Goal: Download file/media: Download file/media

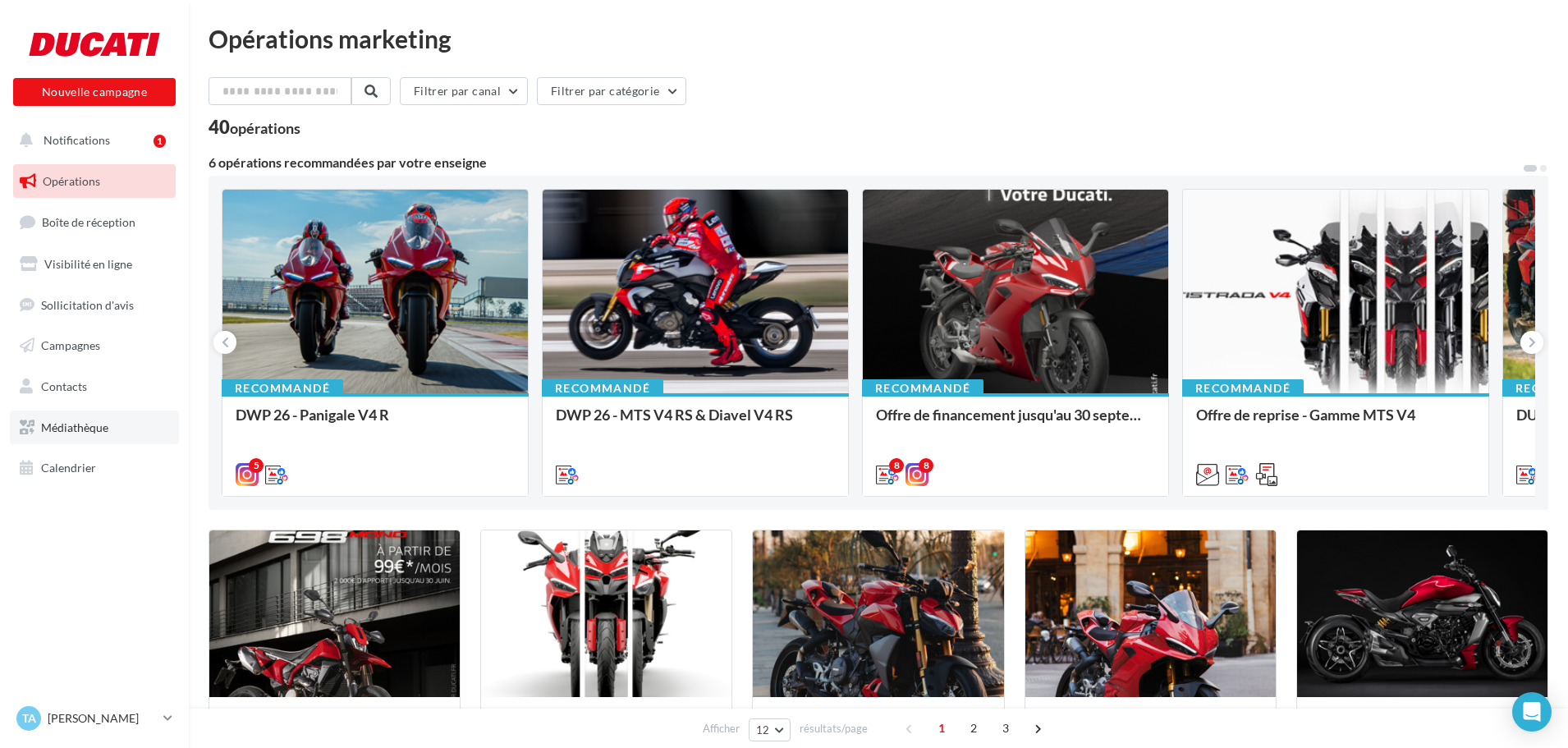
click at [67, 428] on span "Médiathèque" at bounding box center [74, 427] width 67 height 14
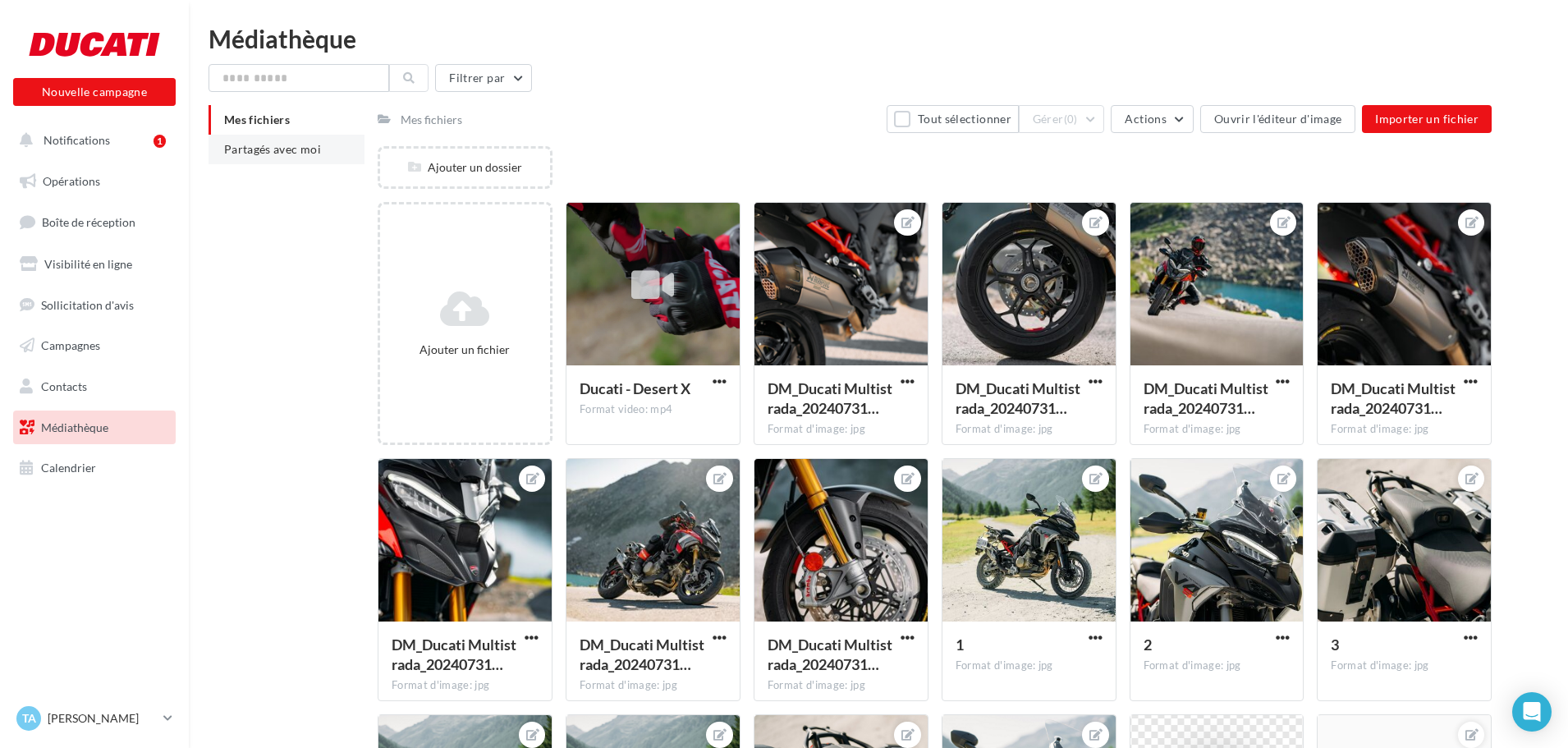
click at [275, 150] on span "Partagés avec moi" at bounding box center [272, 148] width 96 height 14
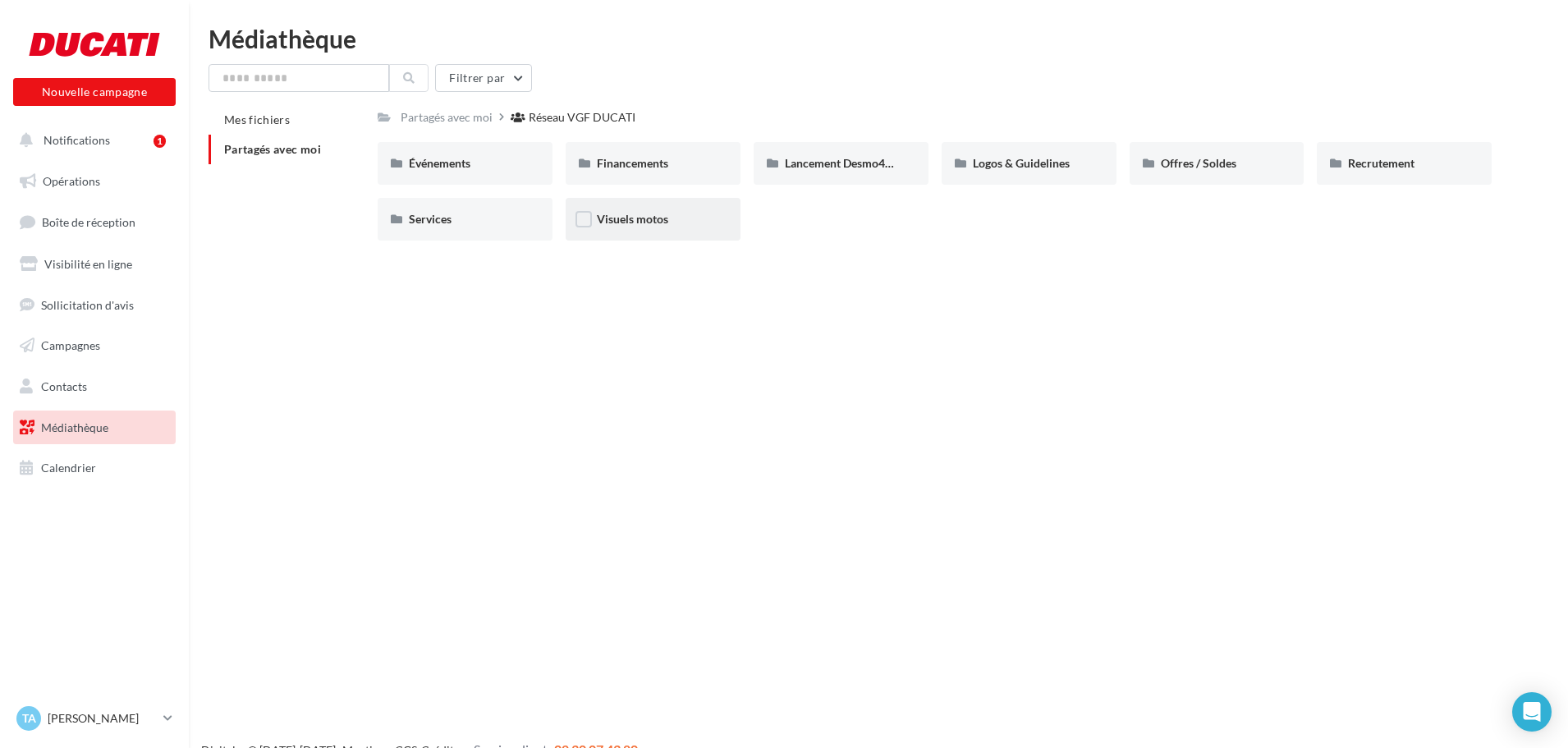
click at [638, 208] on div "Visuels motos" at bounding box center [652, 218] width 175 height 43
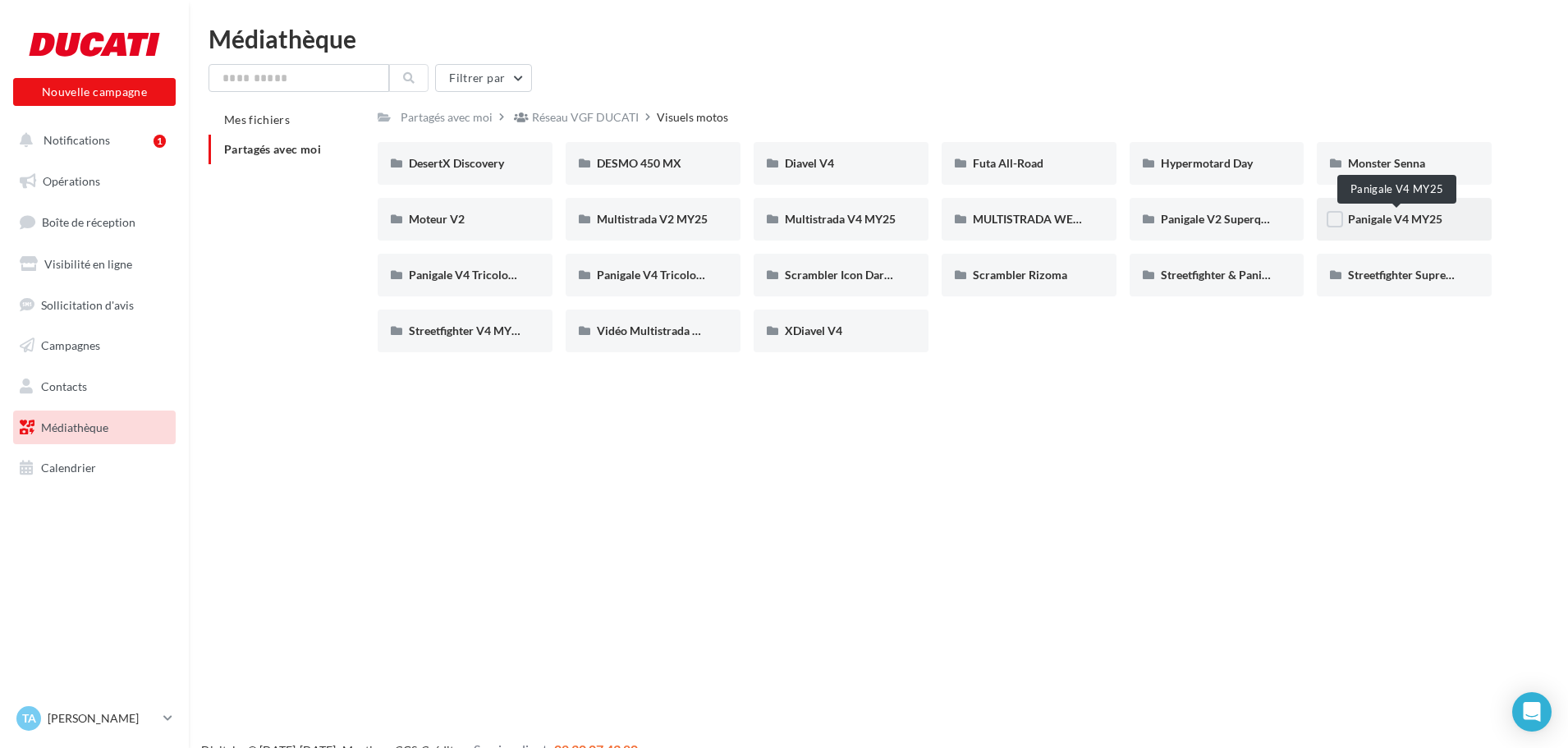
click at [1383, 225] on span "Panigale V4 MY25" at bounding box center [1395, 218] width 95 height 14
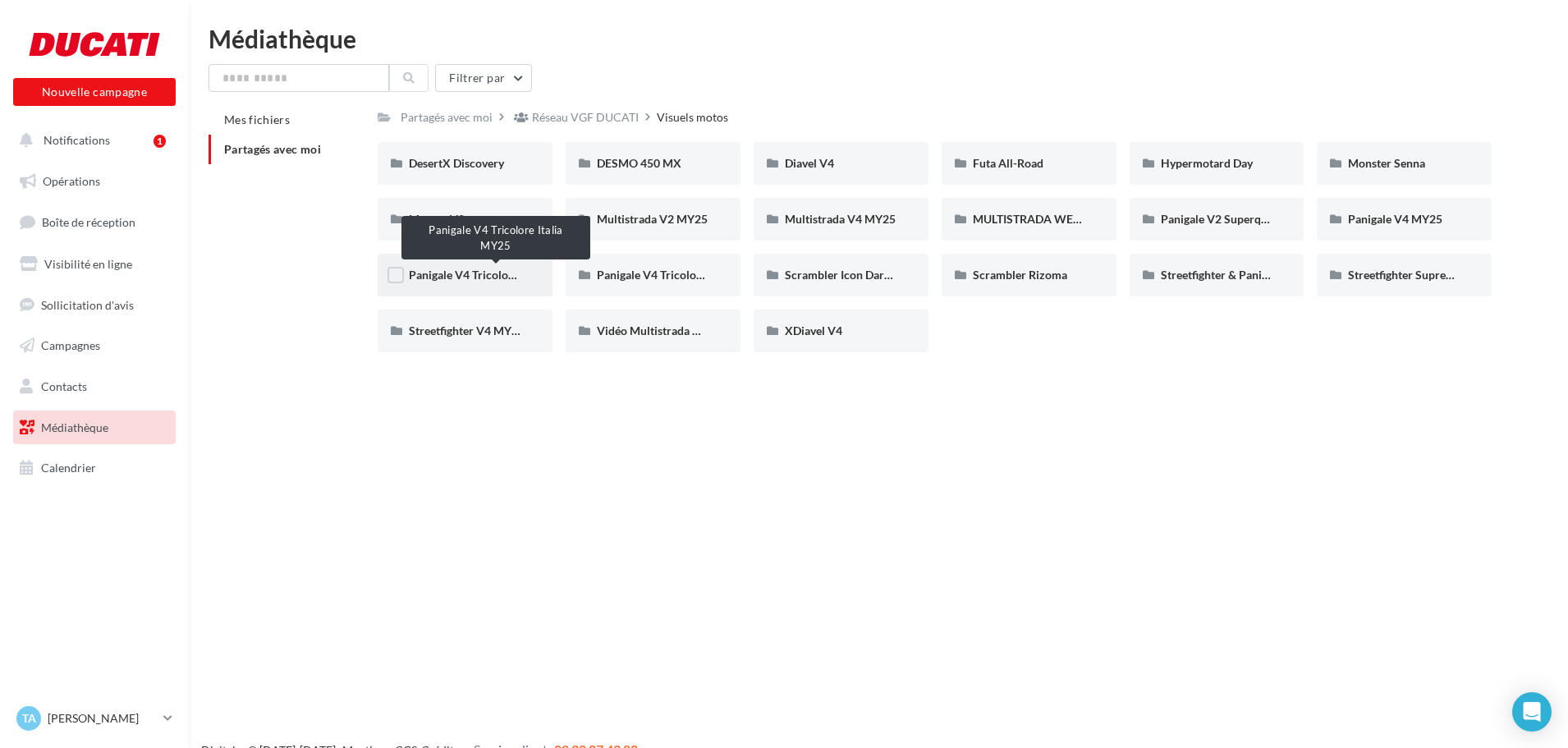
click at [471, 275] on span "Panigale V4 Tricolore Italia MY25" at bounding box center [495, 274] width 172 height 14
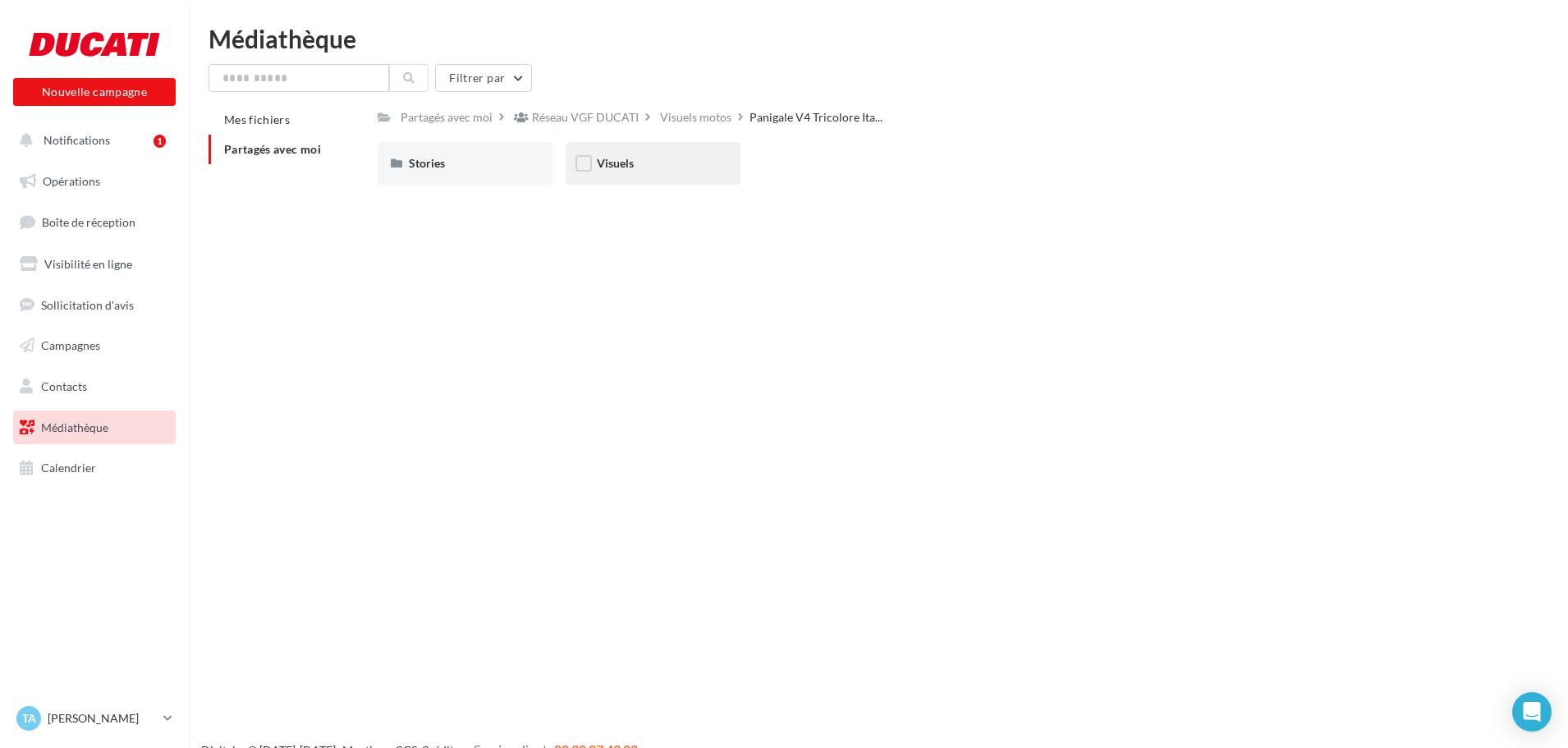
click at [653, 167] on div "Visuels" at bounding box center [652, 163] width 112 height 16
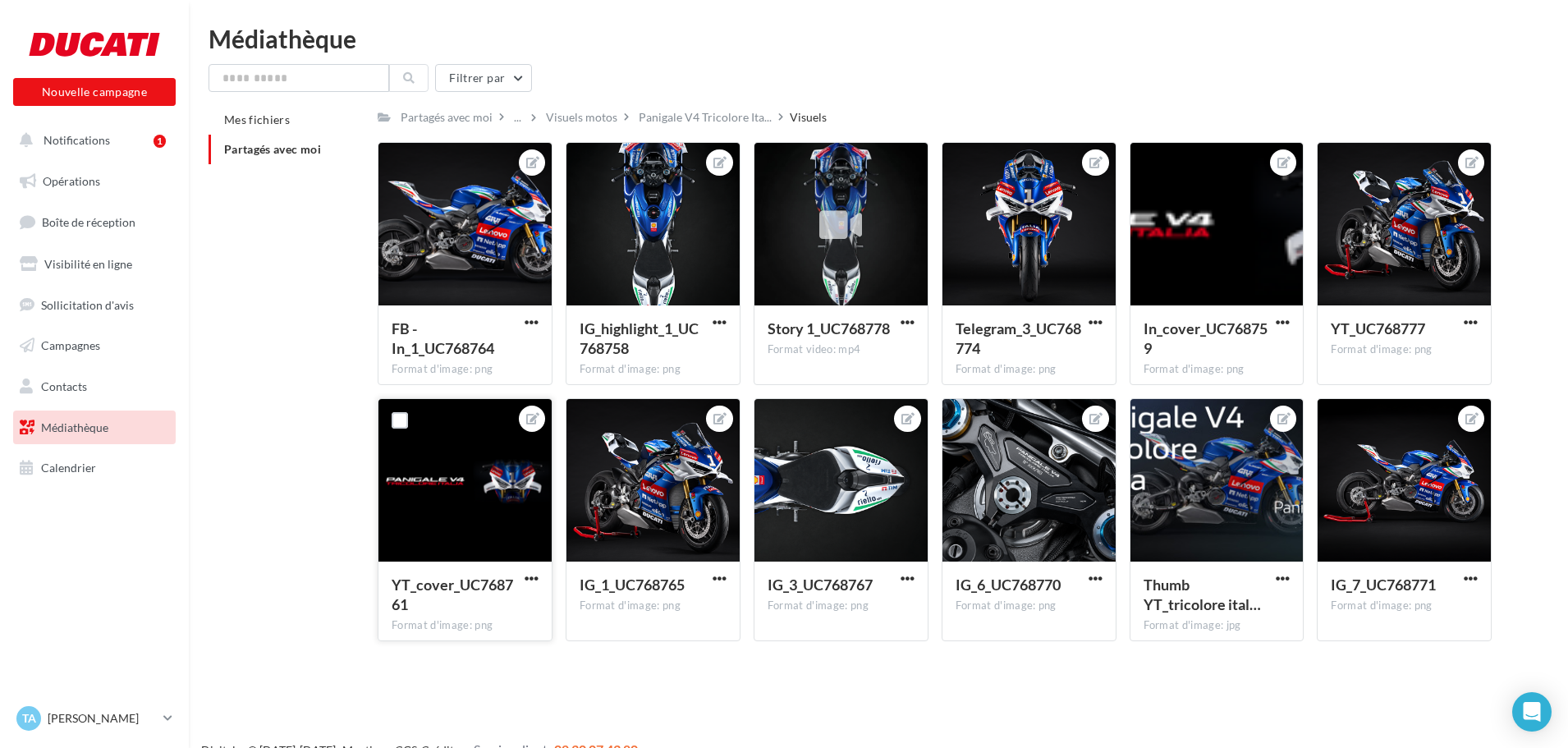
click at [432, 472] on div at bounding box center [464, 481] width 173 height 165
click at [498, 477] on div at bounding box center [464, 481] width 173 height 165
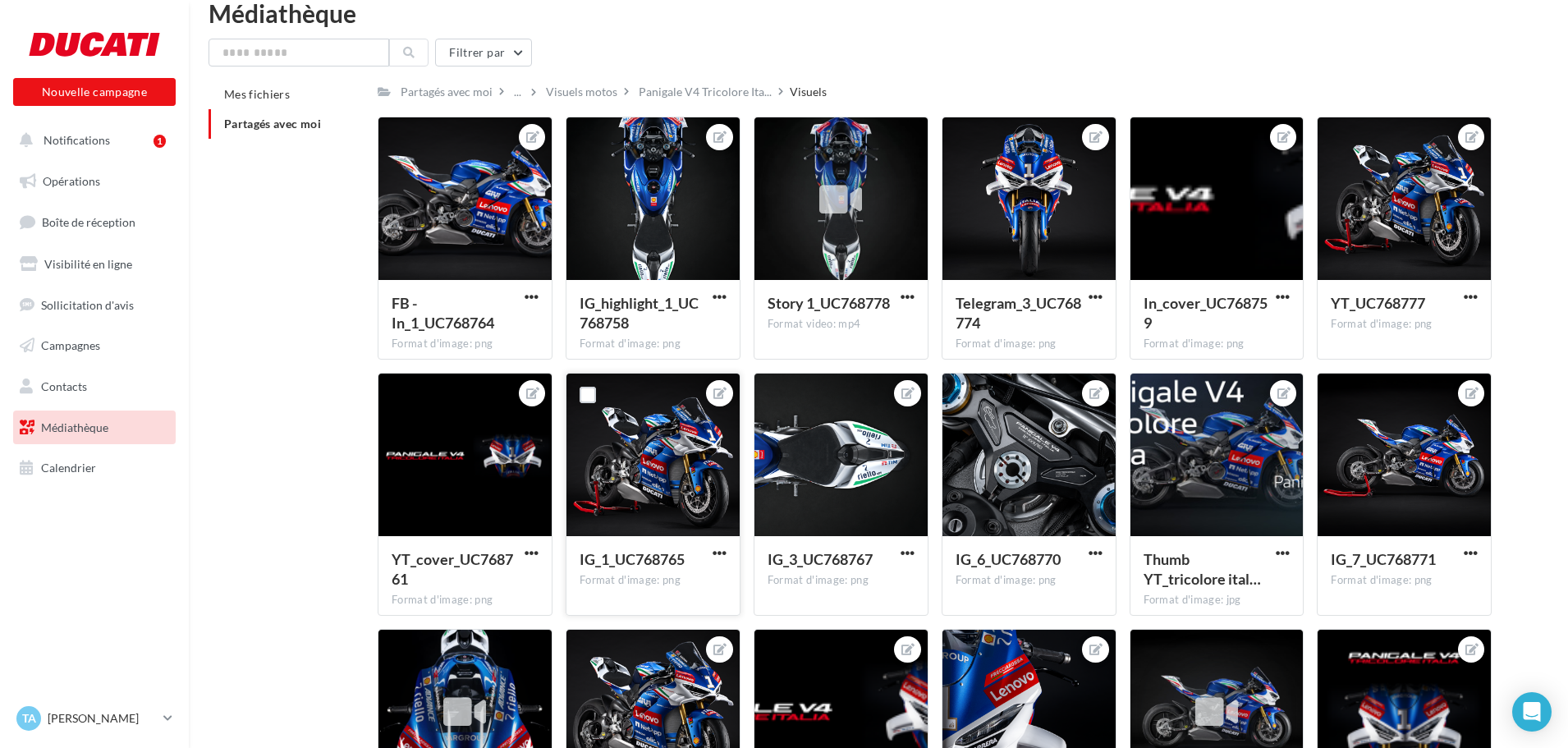
scroll to position [26, 0]
click at [503, 461] on div at bounding box center [464, 455] width 173 height 165
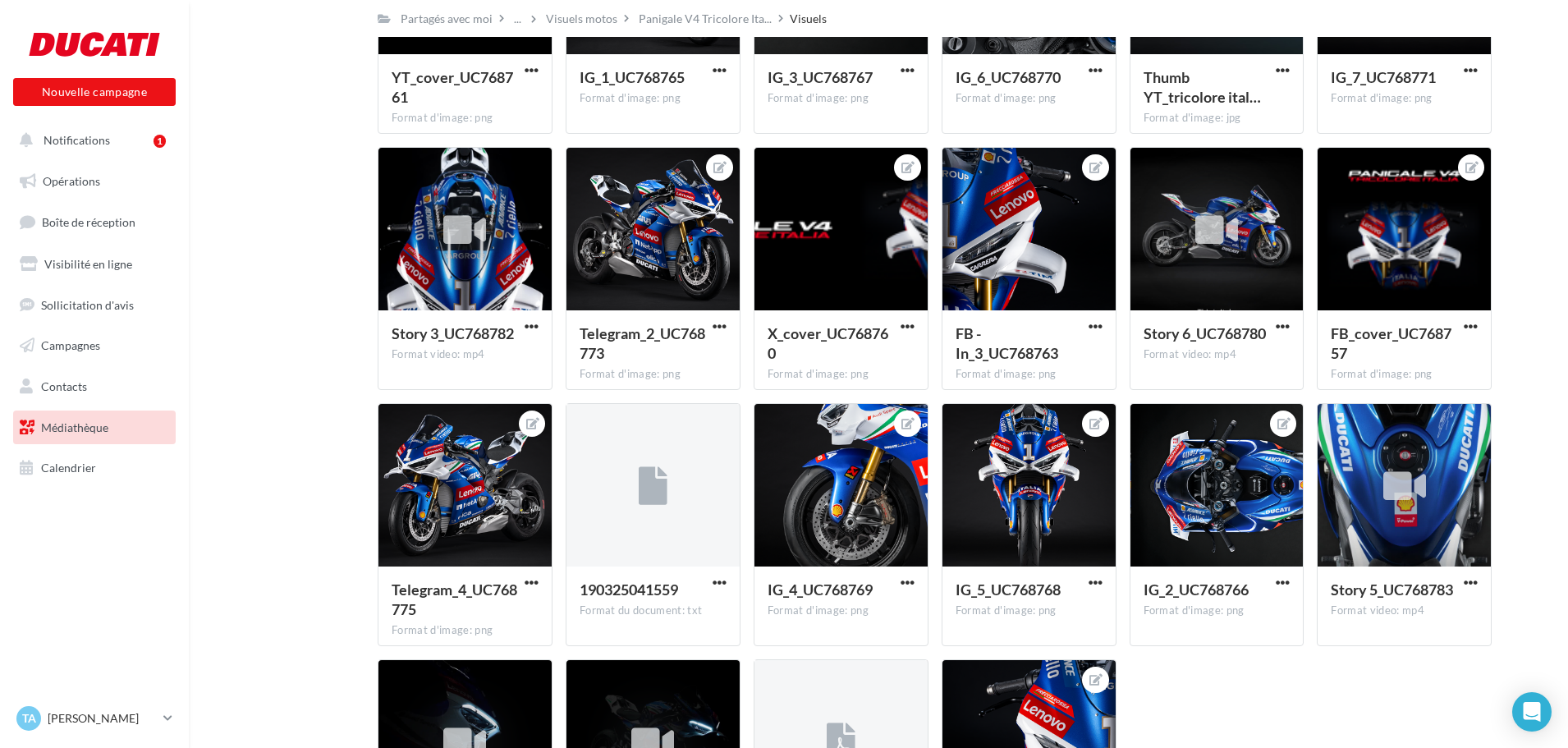
scroll to position [493, 0]
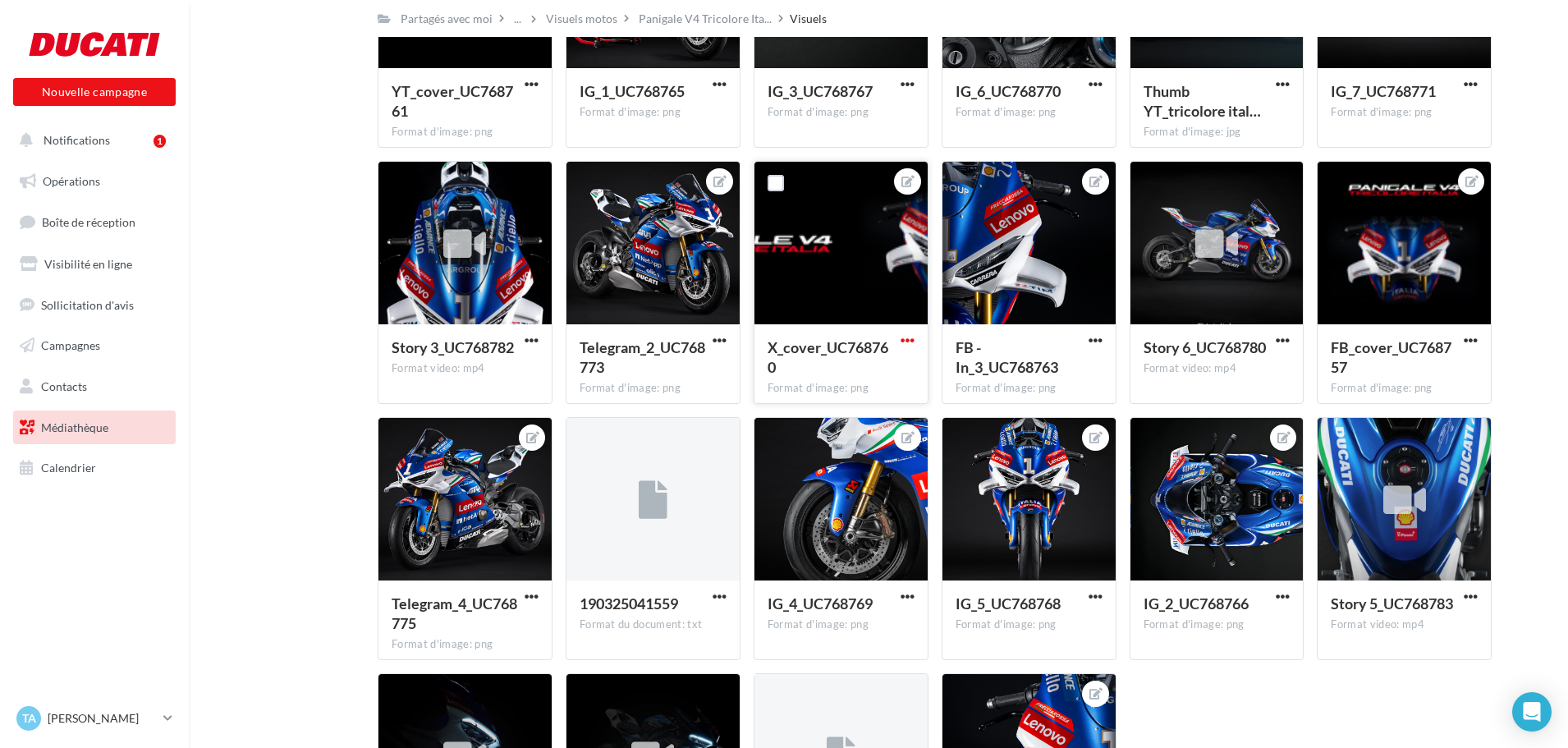
click at [909, 337] on span "button" at bounding box center [907, 340] width 14 height 14
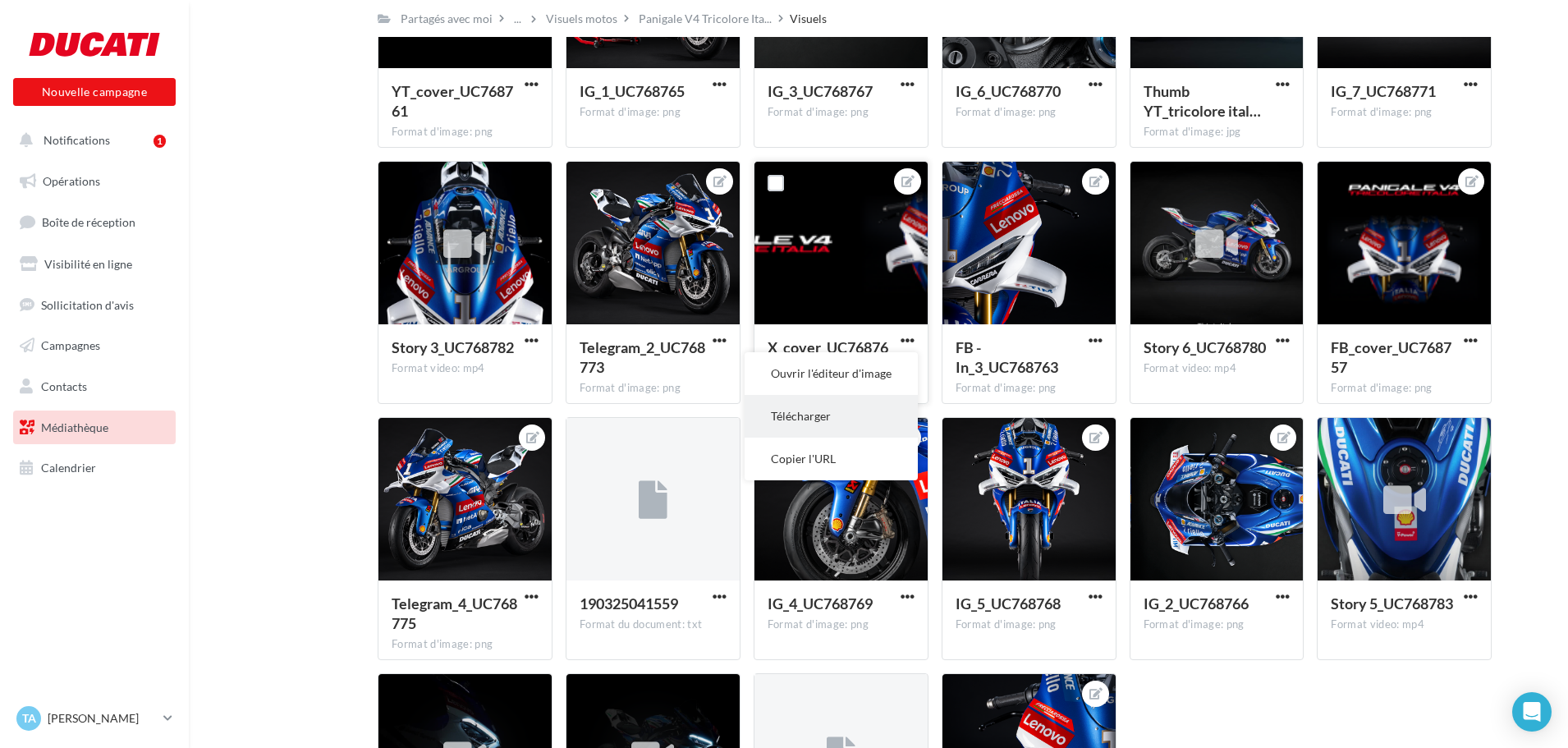
click at [853, 412] on button "Télécharger" at bounding box center [831, 416] width 173 height 43
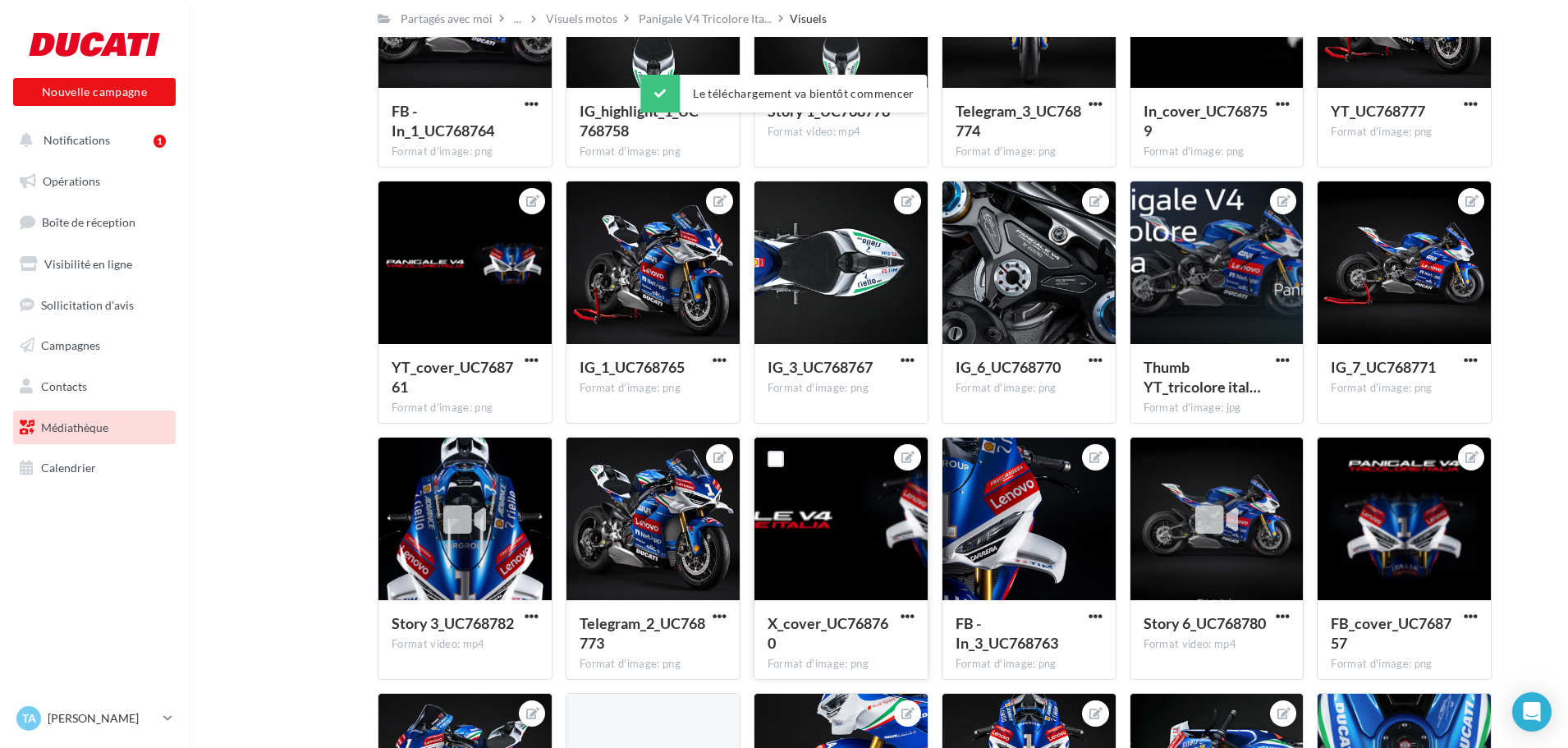
scroll to position [0, 0]
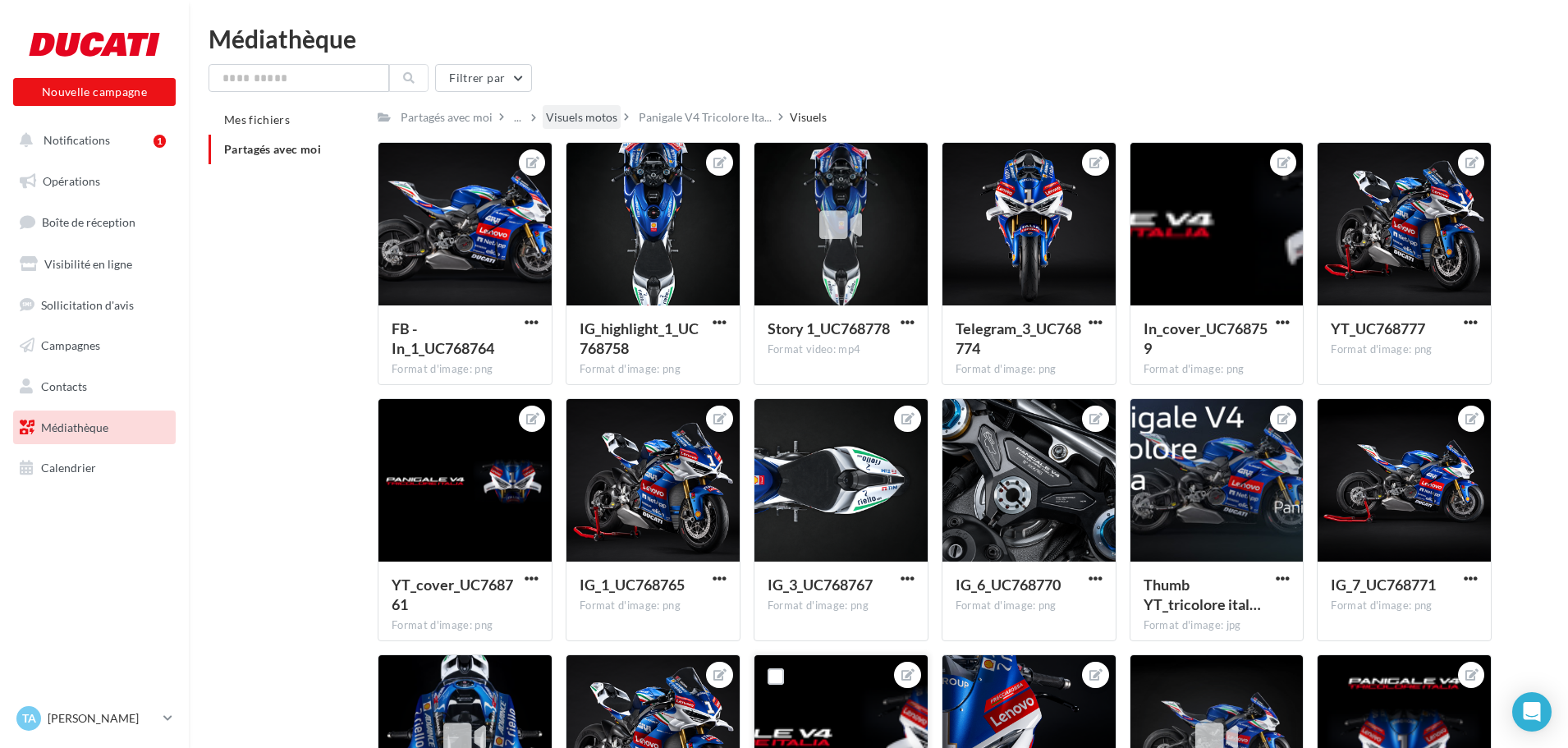
click at [591, 123] on div "Visuels motos" at bounding box center [582, 117] width 72 height 16
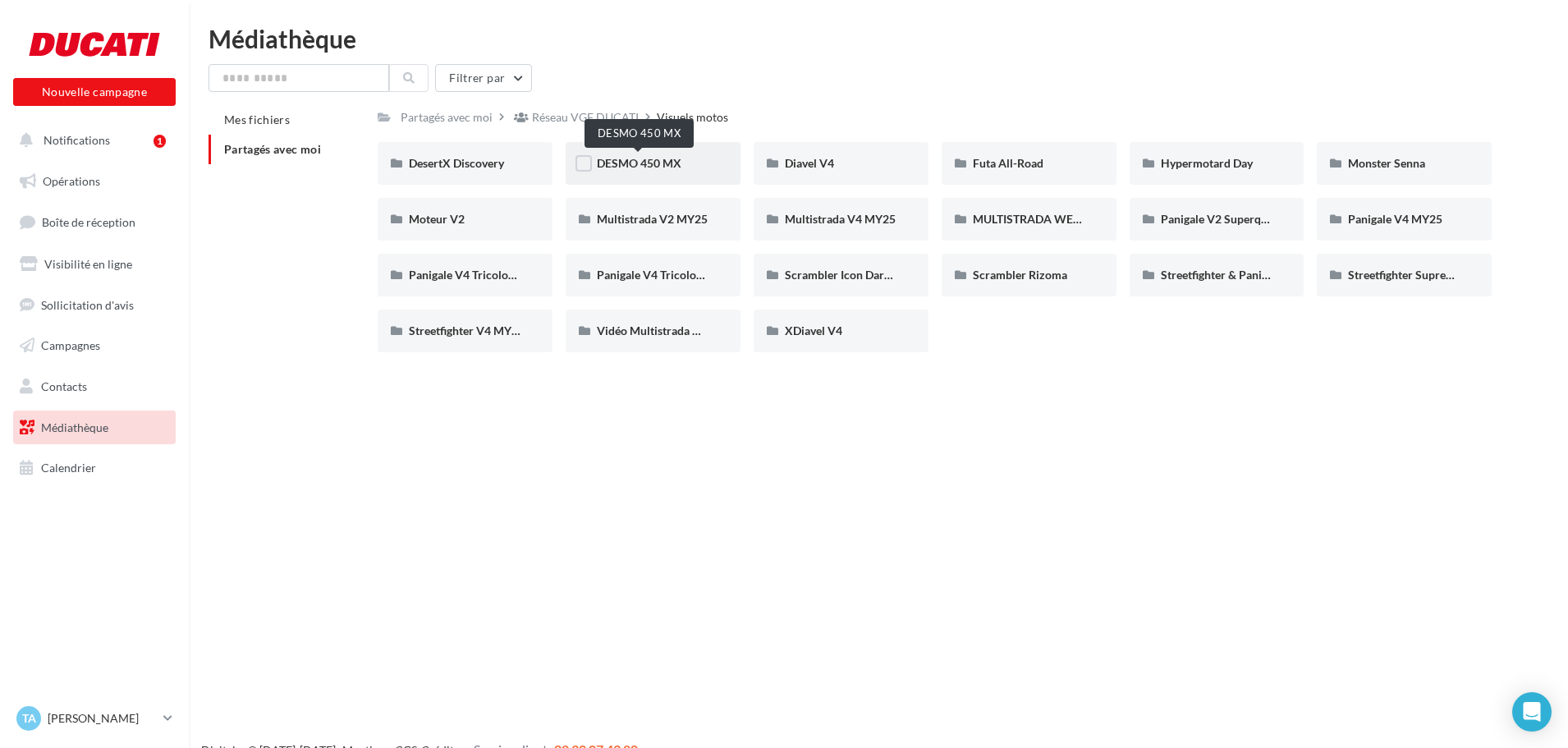
click at [612, 165] on span "DESMO 450 MX" at bounding box center [638, 163] width 84 height 14
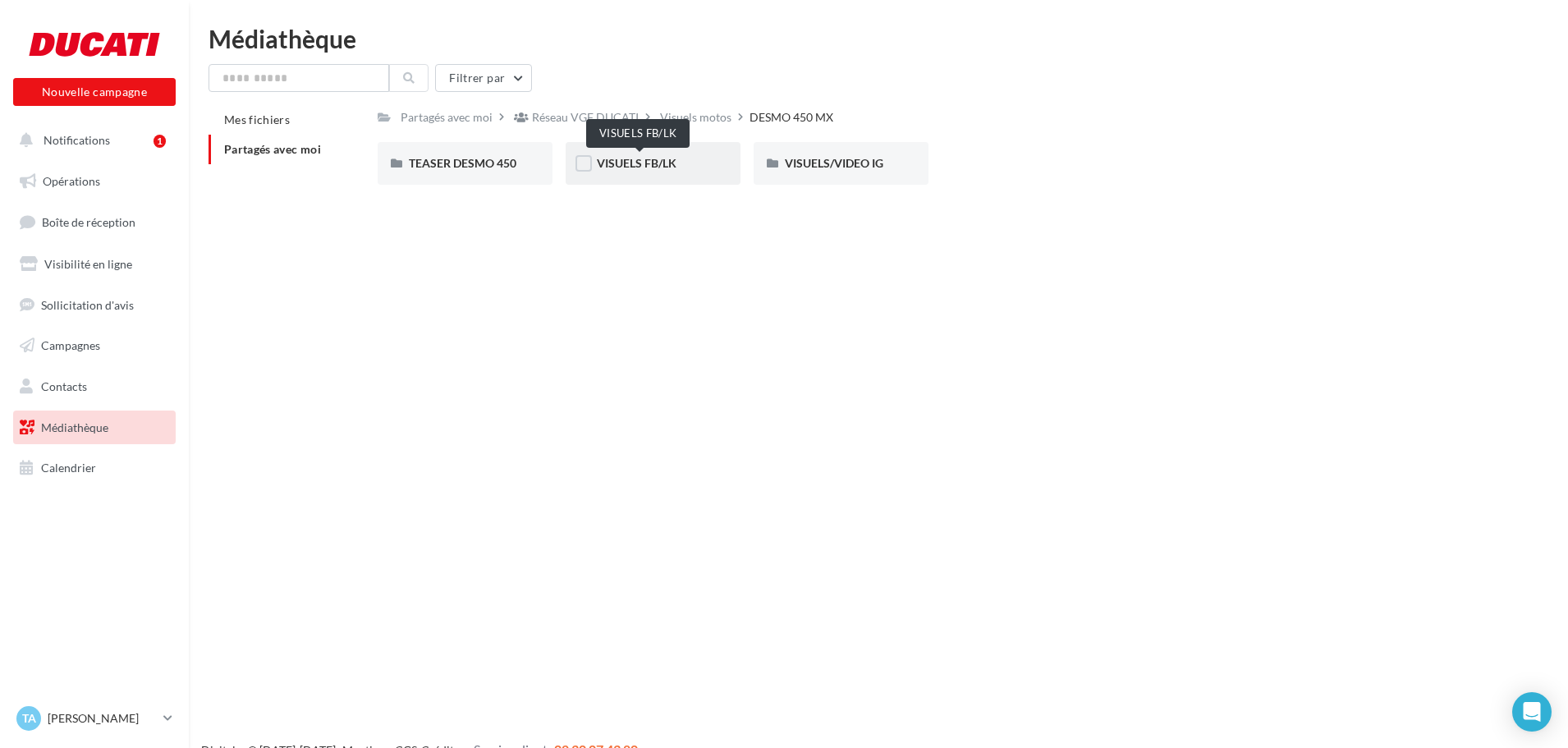
click at [641, 165] on span "VISUELS FB/LK" at bounding box center [636, 163] width 79 height 14
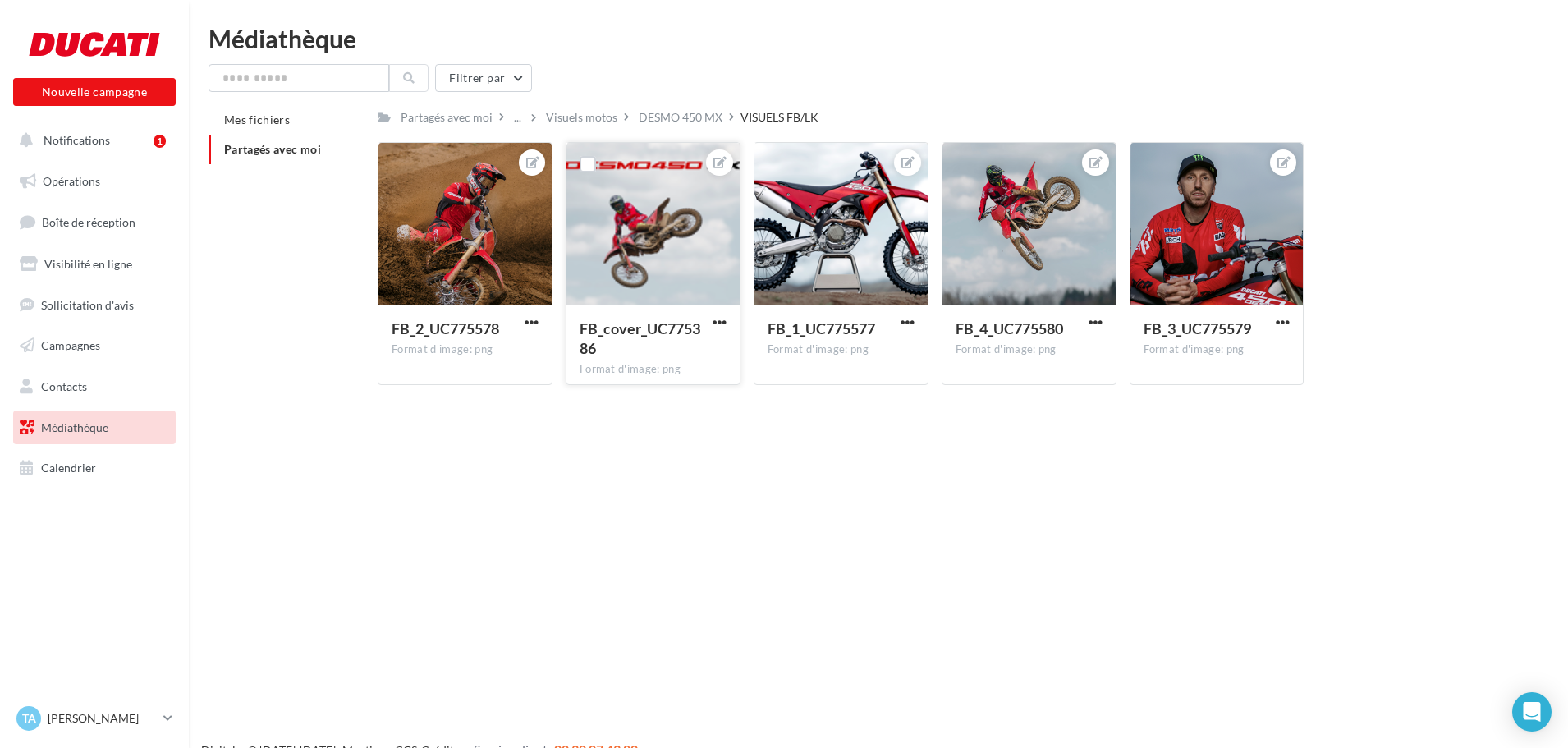
click at [640, 221] on div at bounding box center [652, 225] width 173 height 165
click at [680, 249] on div at bounding box center [652, 225] width 173 height 165
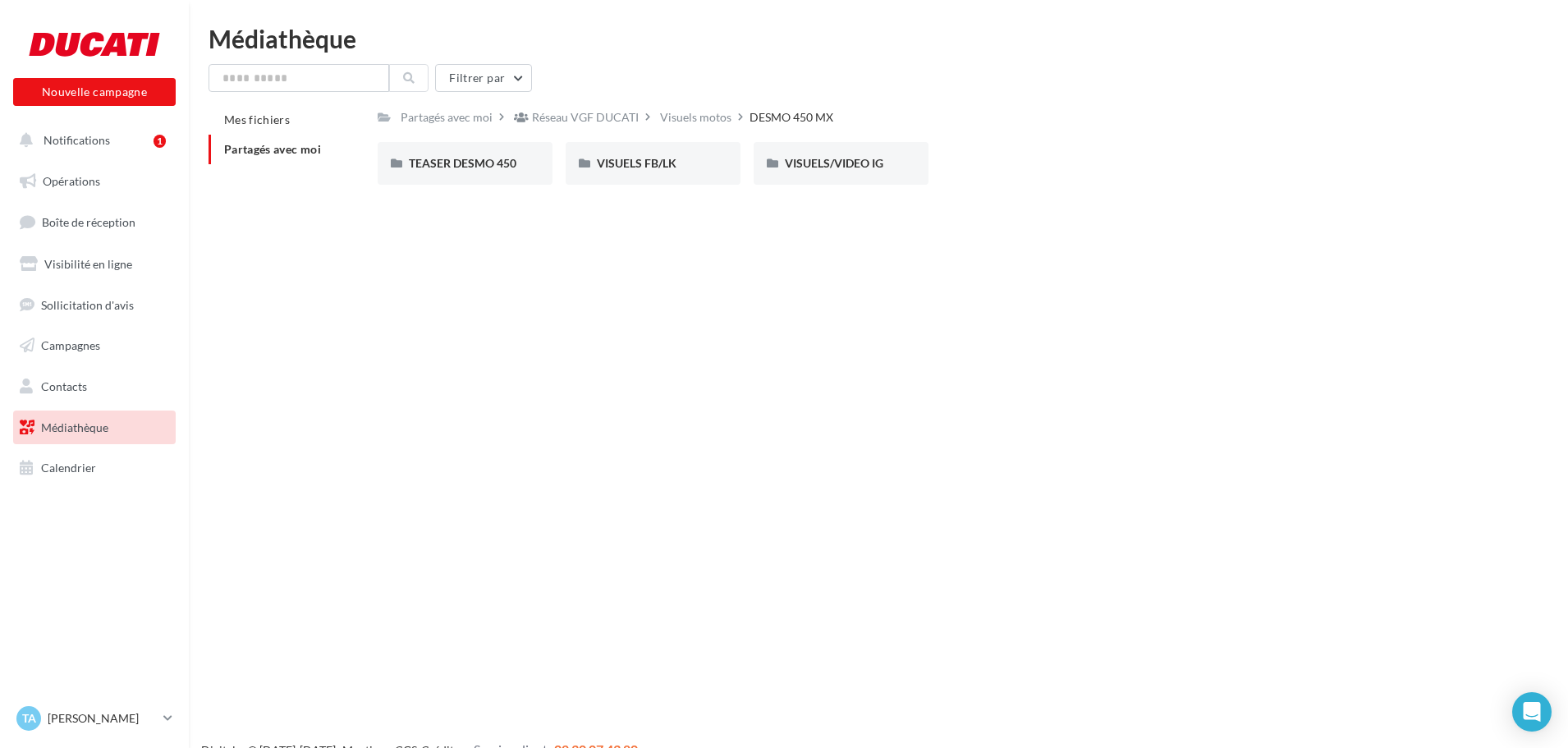
click at [699, 121] on div "Visuels motos" at bounding box center [696, 117] width 72 height 16
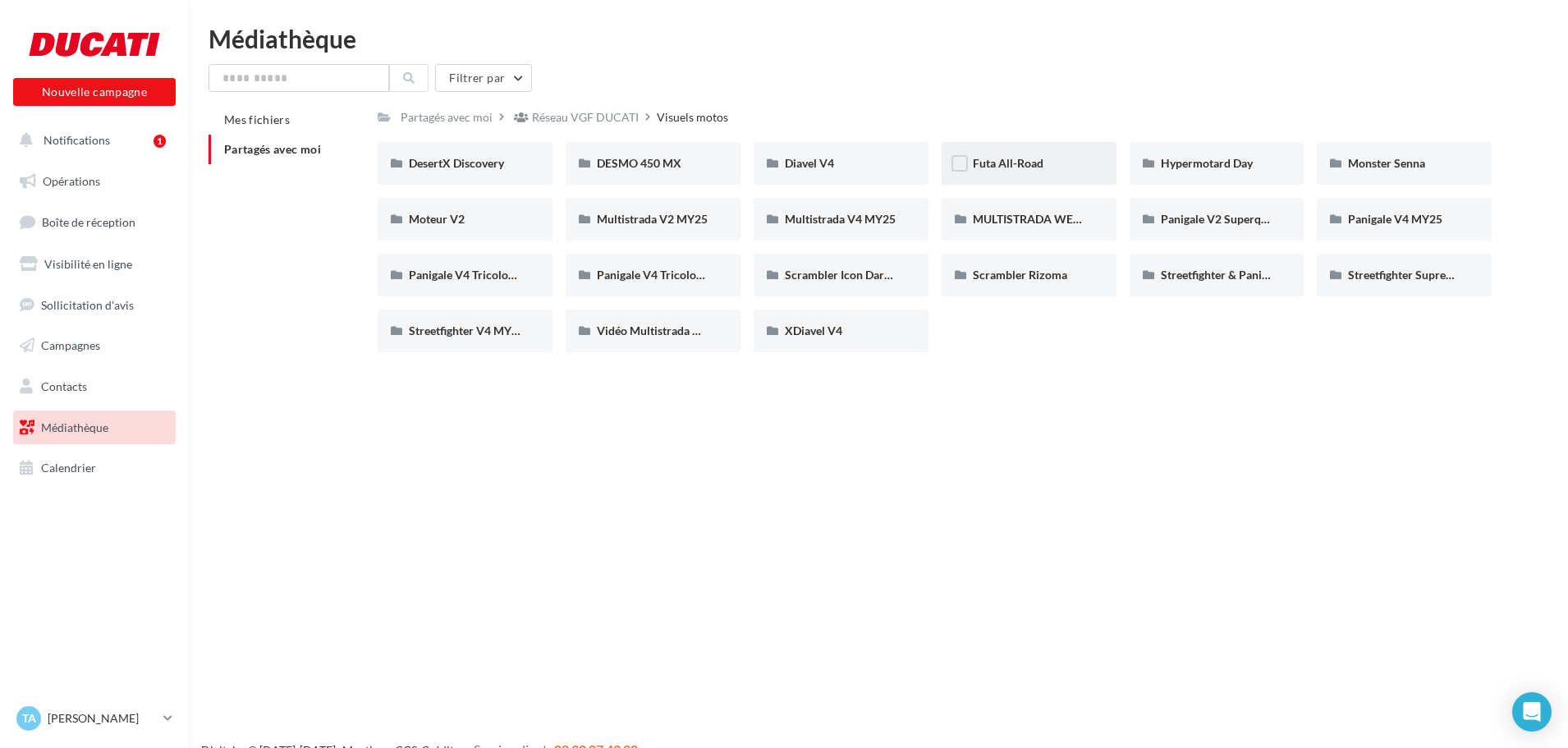
click at [997, 173] on div "Futa All-Road" at bounding box center [1028, 163] width 175 height 43
click at [870, 221] on span "Multistrada V4 MY25" at bounding box center [839, 218] width 111 height 14
click at [1364, 222] on span "Panigale V4 MY25" at bounding box center [1395, 218] width 95 height 14
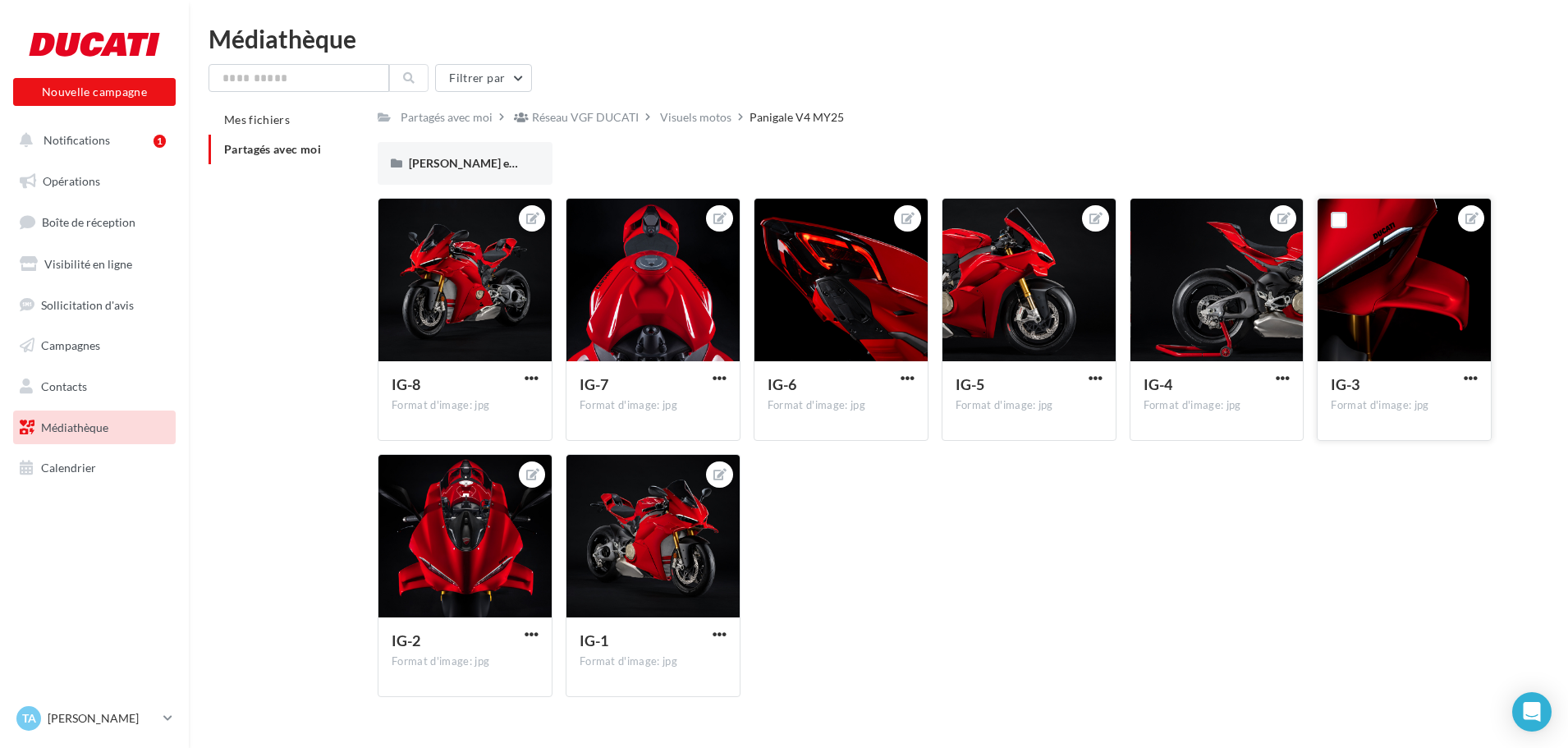
click at [1381, 297] on div at bounding box center [1404, 281] width 173 height 165
click at [1371, 307] on div at bounding box center [1404, 281] width 173 height 165
